Goal: Transaction & Acquisition: Subscribe to service/newsletter

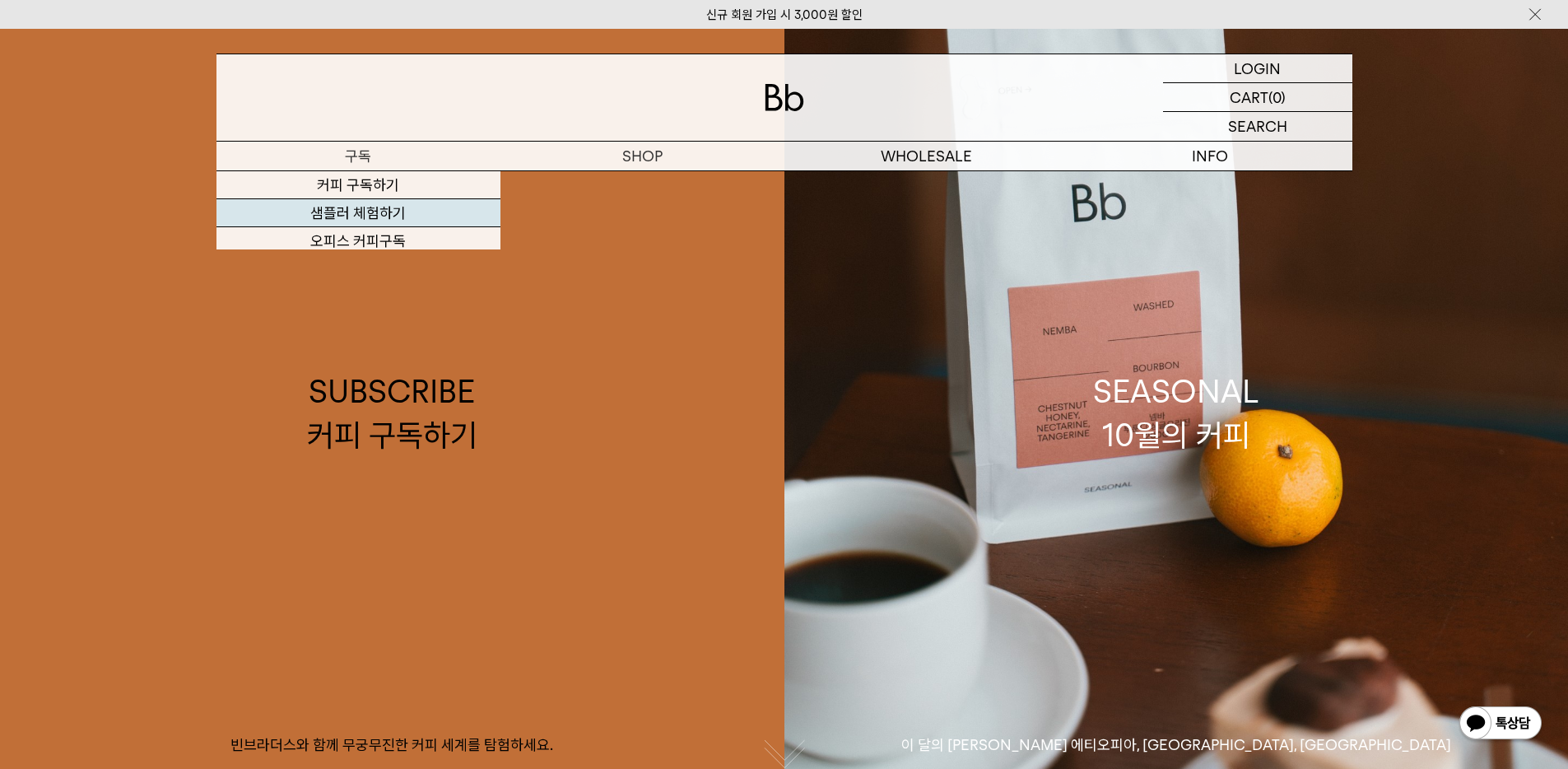
click at [363, 207] on link "SUBSCRIBE 커피 구독하기 빈브라더스와 함께 무궁무진한 커피 세계를 탐험하세요." at bounding box center [392, 413] width 784 height 769
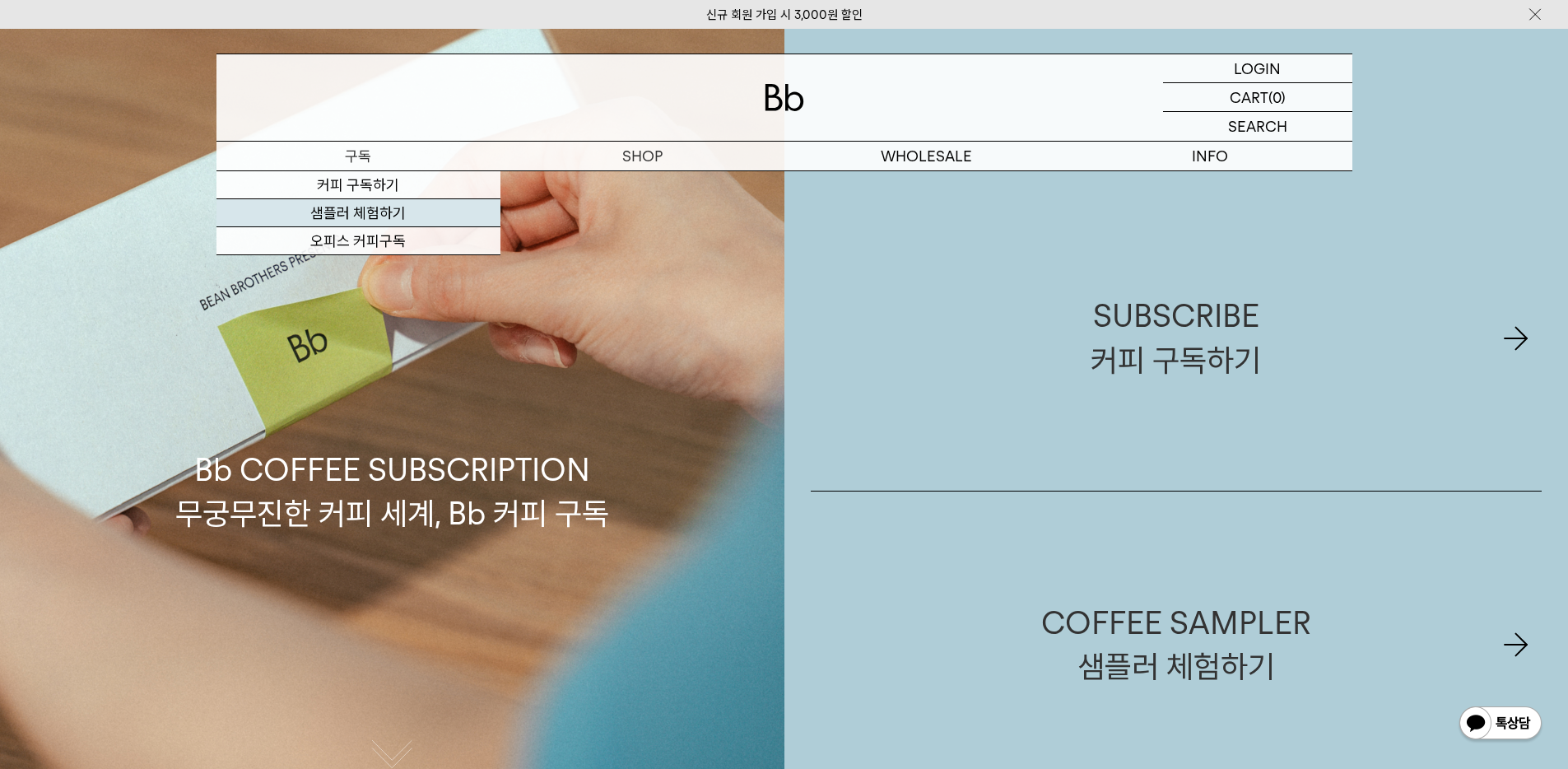
click at [361, 212] on link "샘플러 체험하기" at bounding box center [359, 212] width 284 height 28
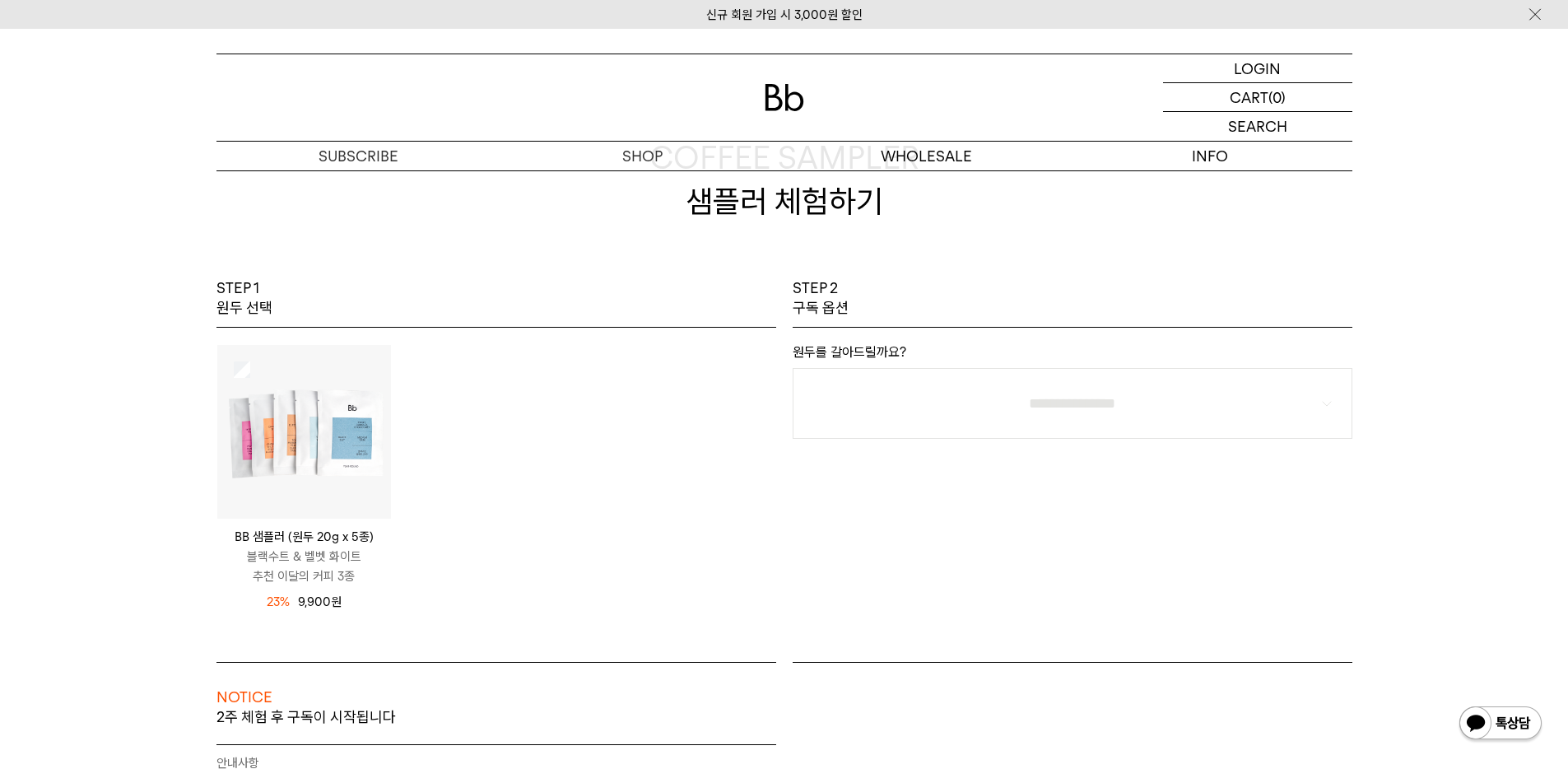
scroll to position [112, 0]
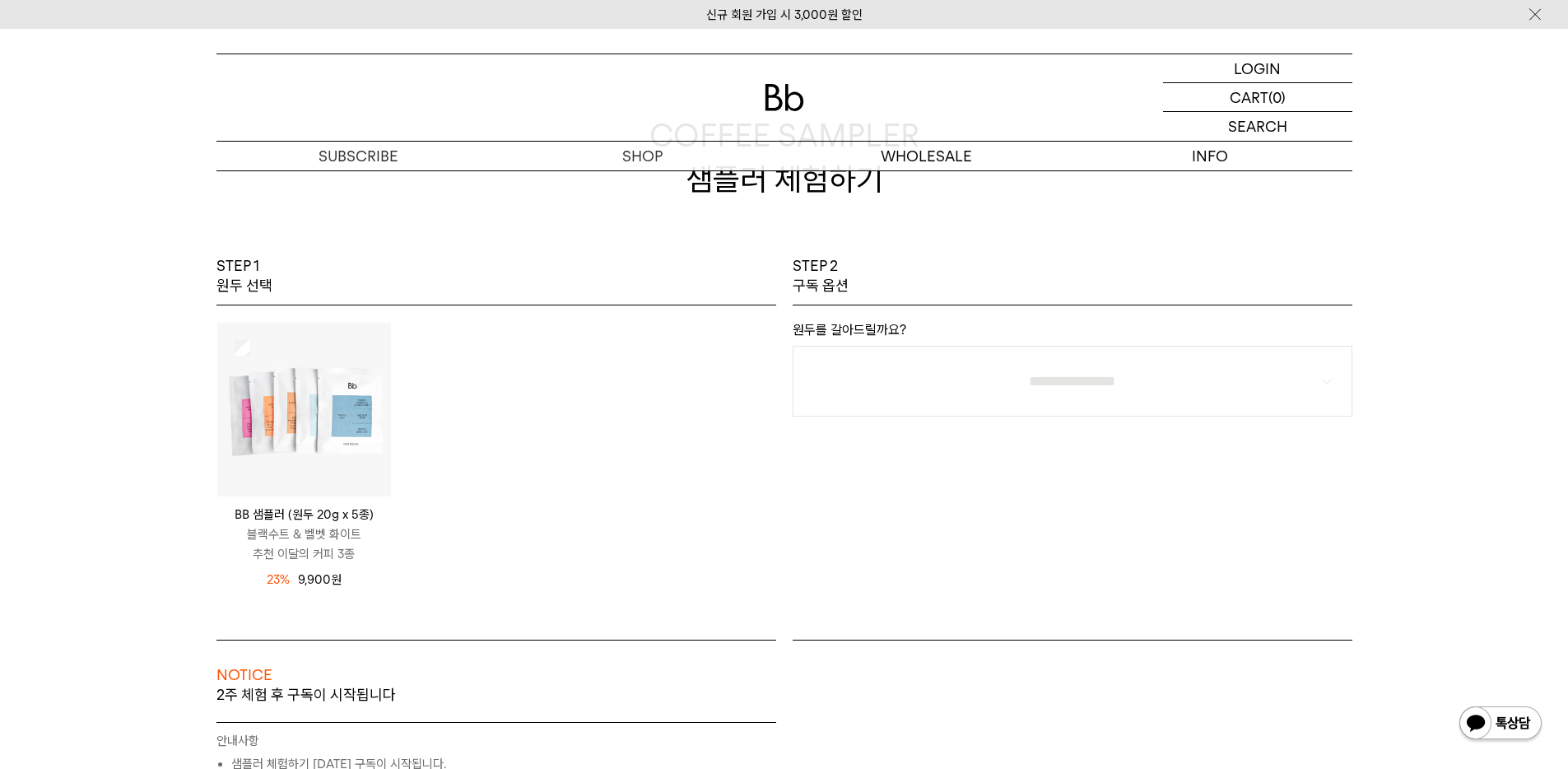
click at [343, 374] on img at bounding box center [304, 410] width 173 height 173
click at [331, 385] on img at bounding box center [304, 410] width 173 height 173
click at [316, 410] on img at bounding box center [304, 410] width 173 height 173
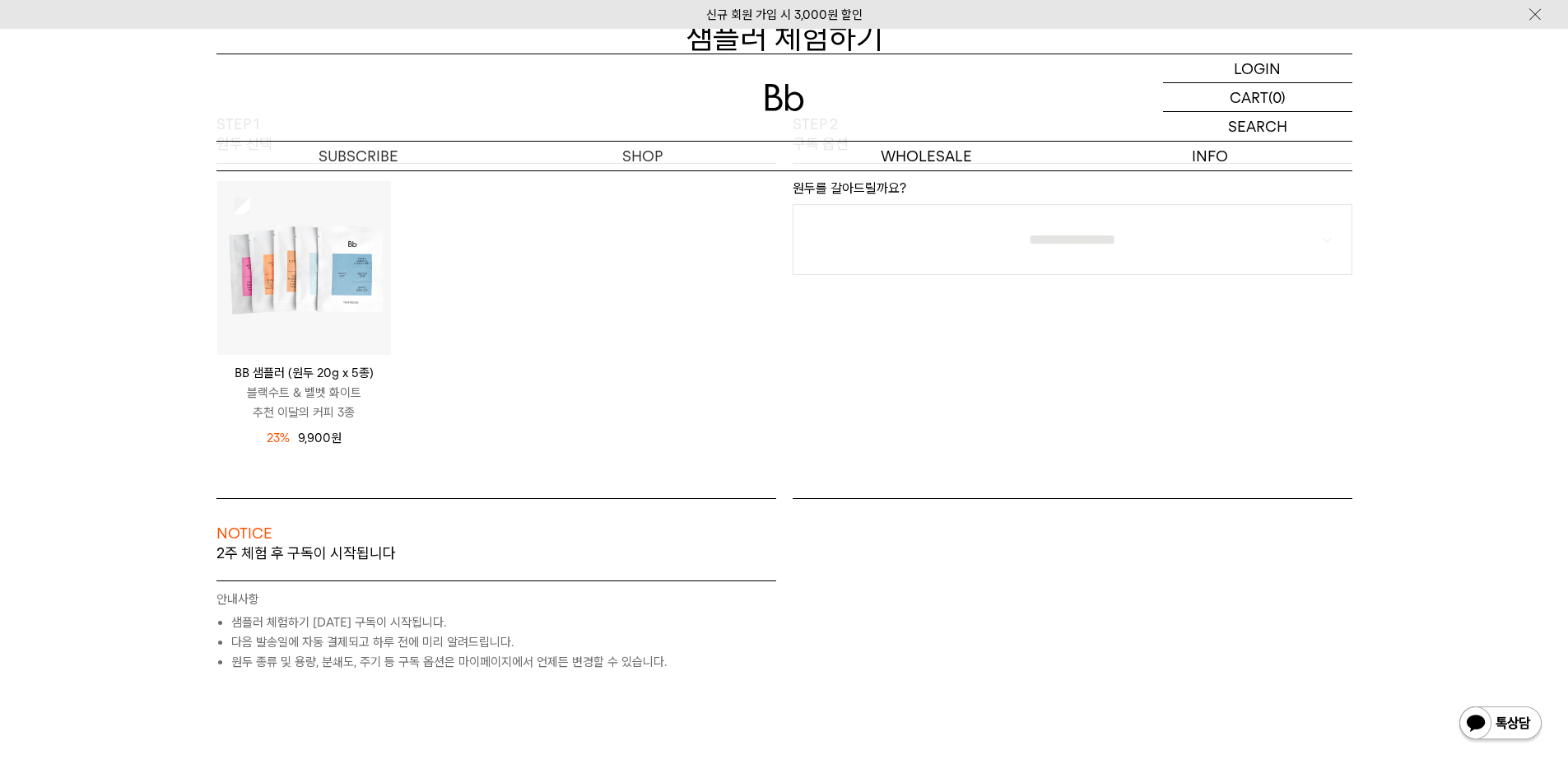
scroll to position [254, 0]
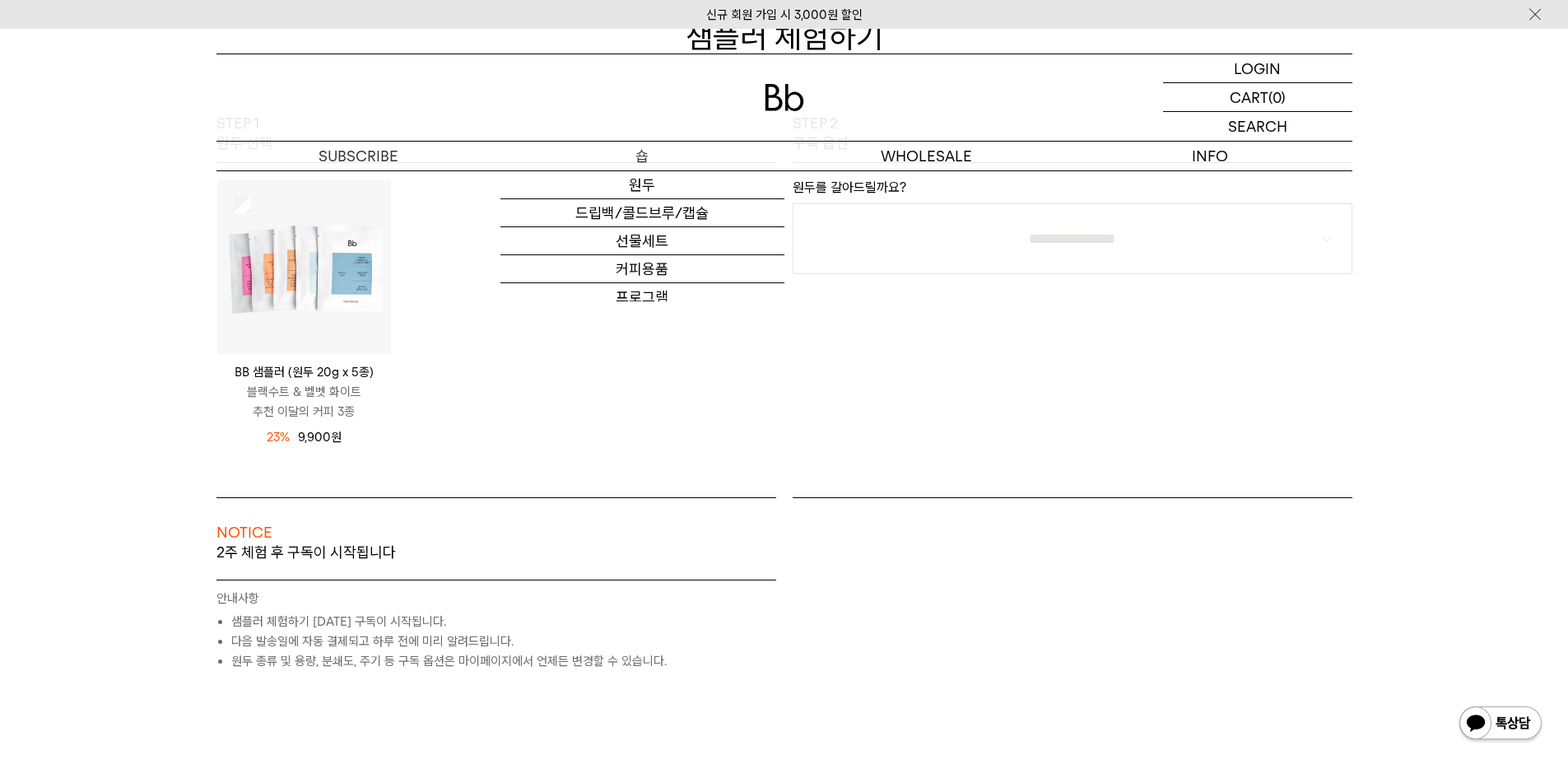
click at [642, 152] on p "숍" at bounding box center [642, 156] width 284 height 29
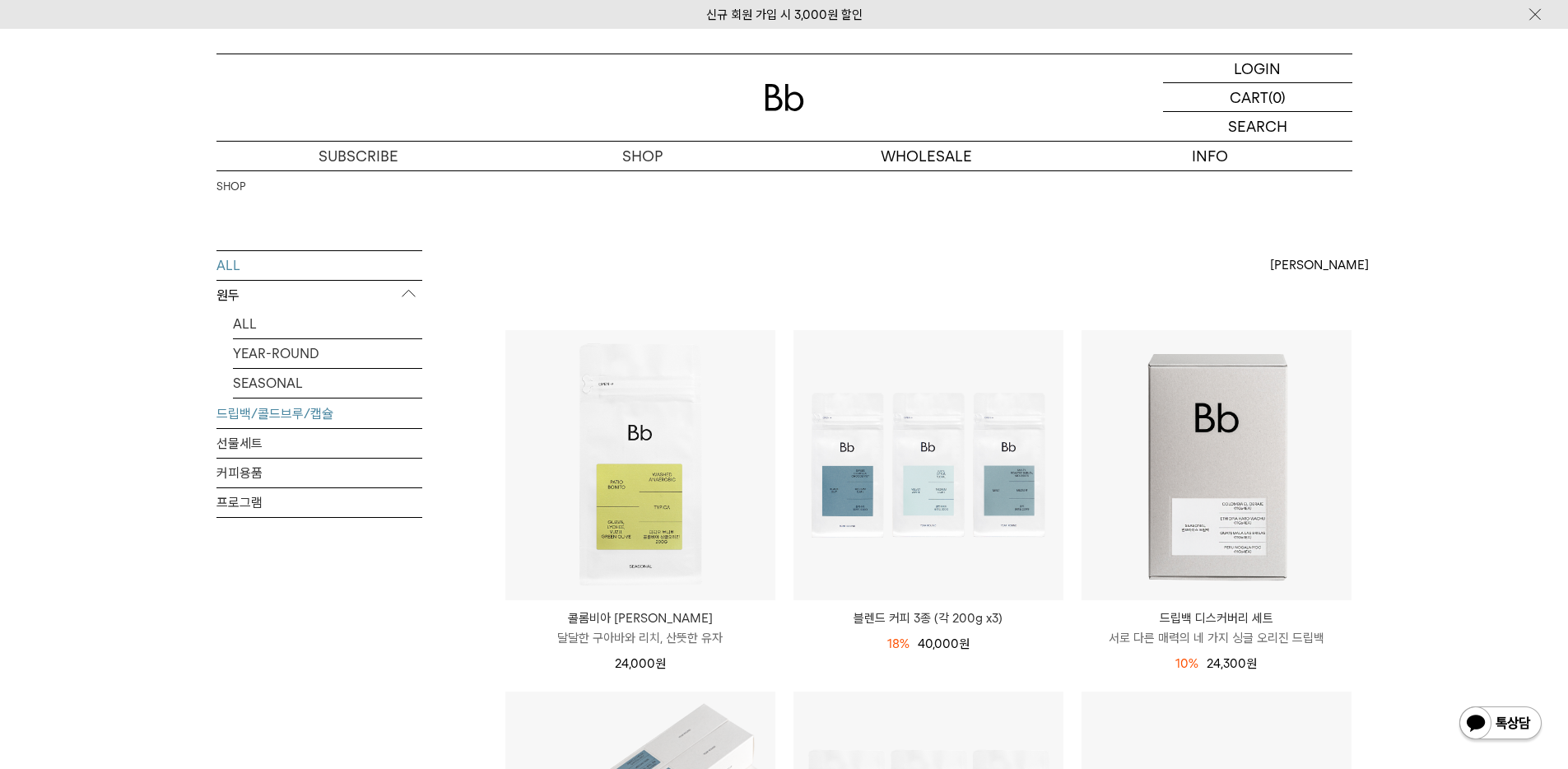
scroll to position [3, 0]
click at [293, 414] on link "드립백/콜드브루/캡슐" at bounding box center [320, 410] width 206 height 29
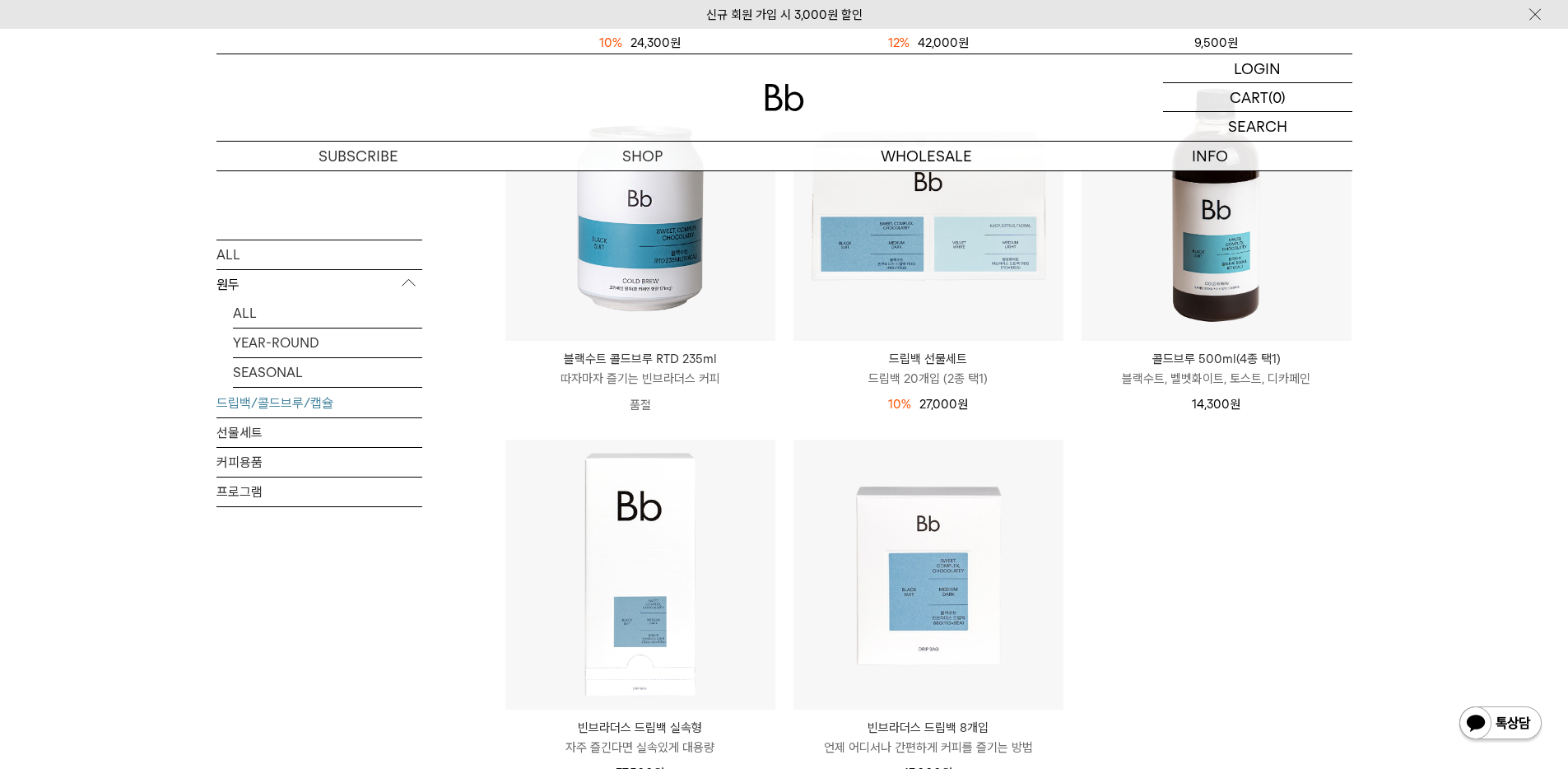
scroll to position [621, 0]
click at [301, 435] on link "선물세트" at bounding box center [320, 432] width 206 height 29
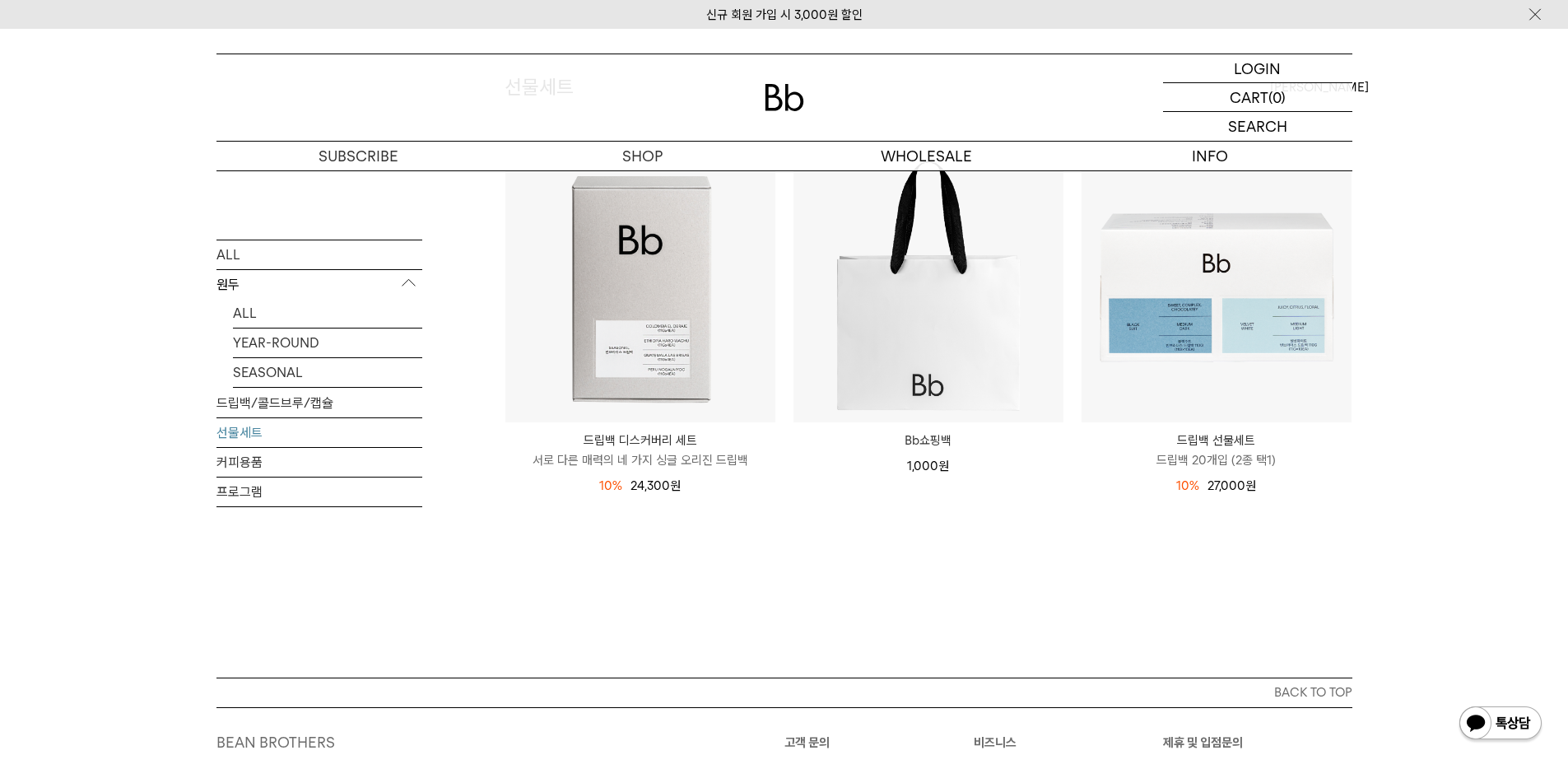
scroll to position [400, 0]
